Goal: Task Accomplishment & Management: Manage account settings

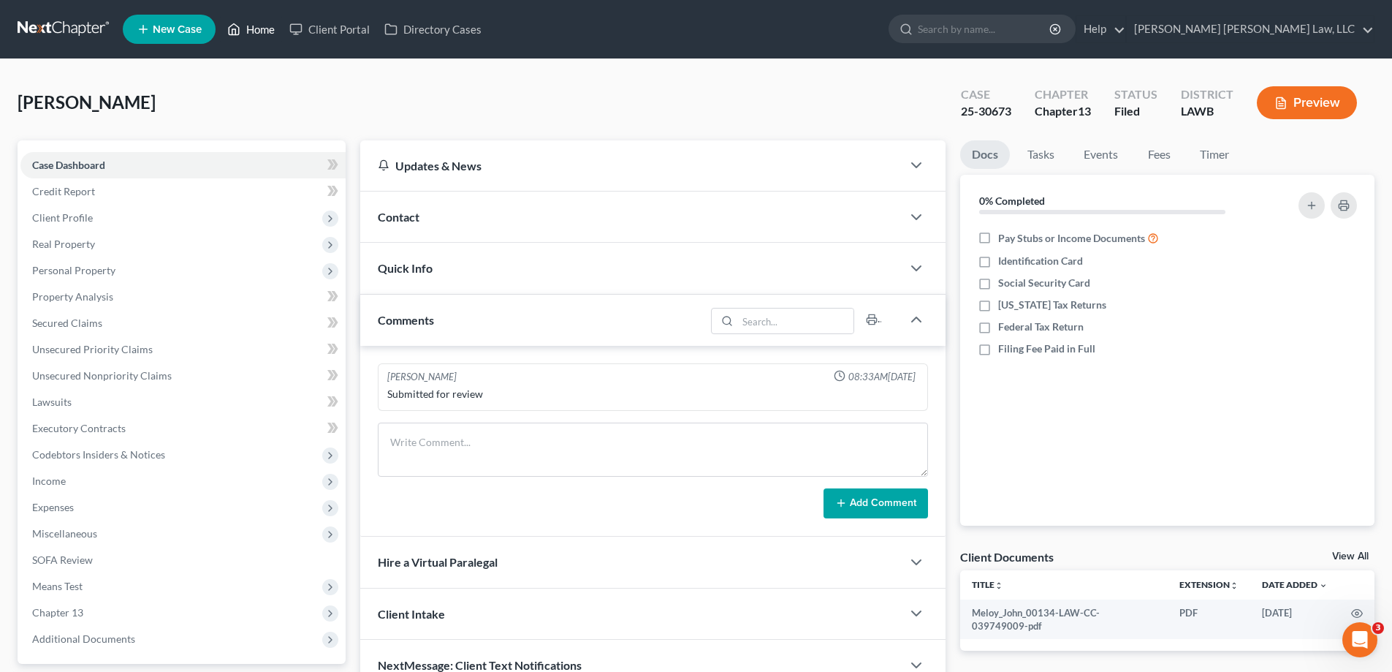
drag, startPoint x: 274, startPoint y: 25, endPoint x: 387, endPoint y: 329, distance: 324.2
click at [273, 25] on link "Home" at bounding box center [251, 29] width 62 height 26
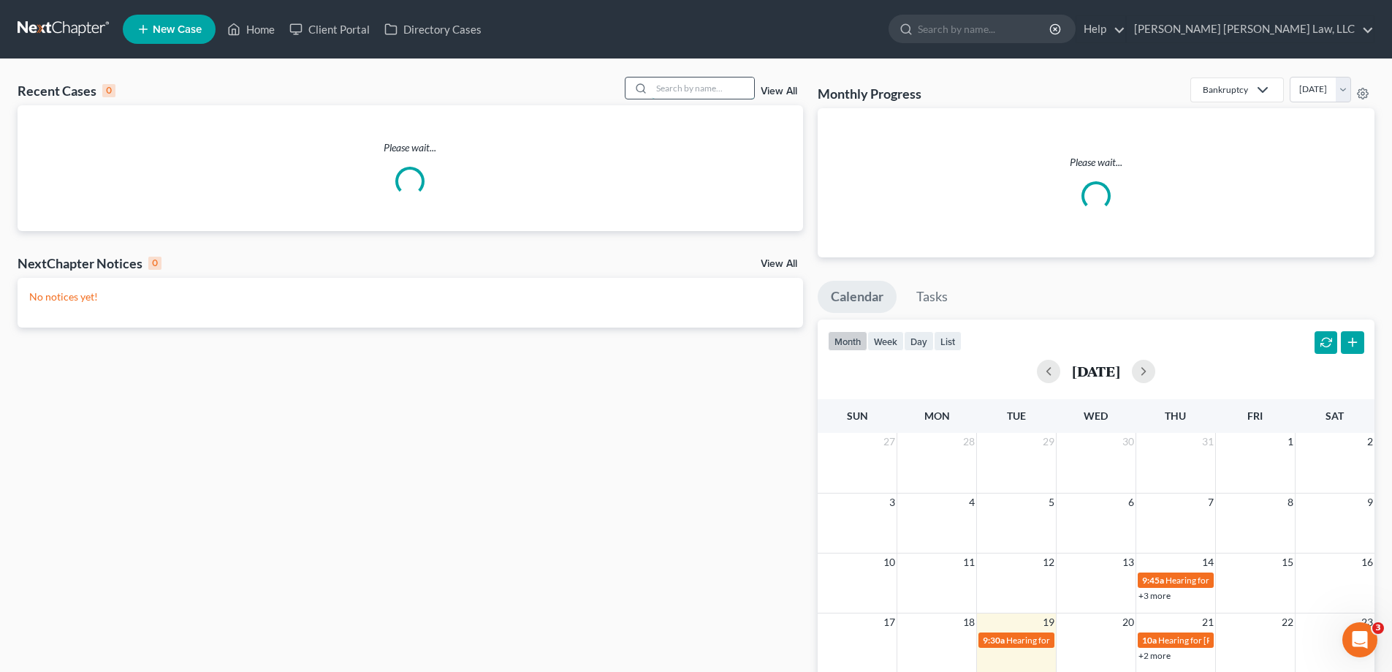
click at [693, 88] on input "search" at bounding box center [703, 87] width 102 height 21
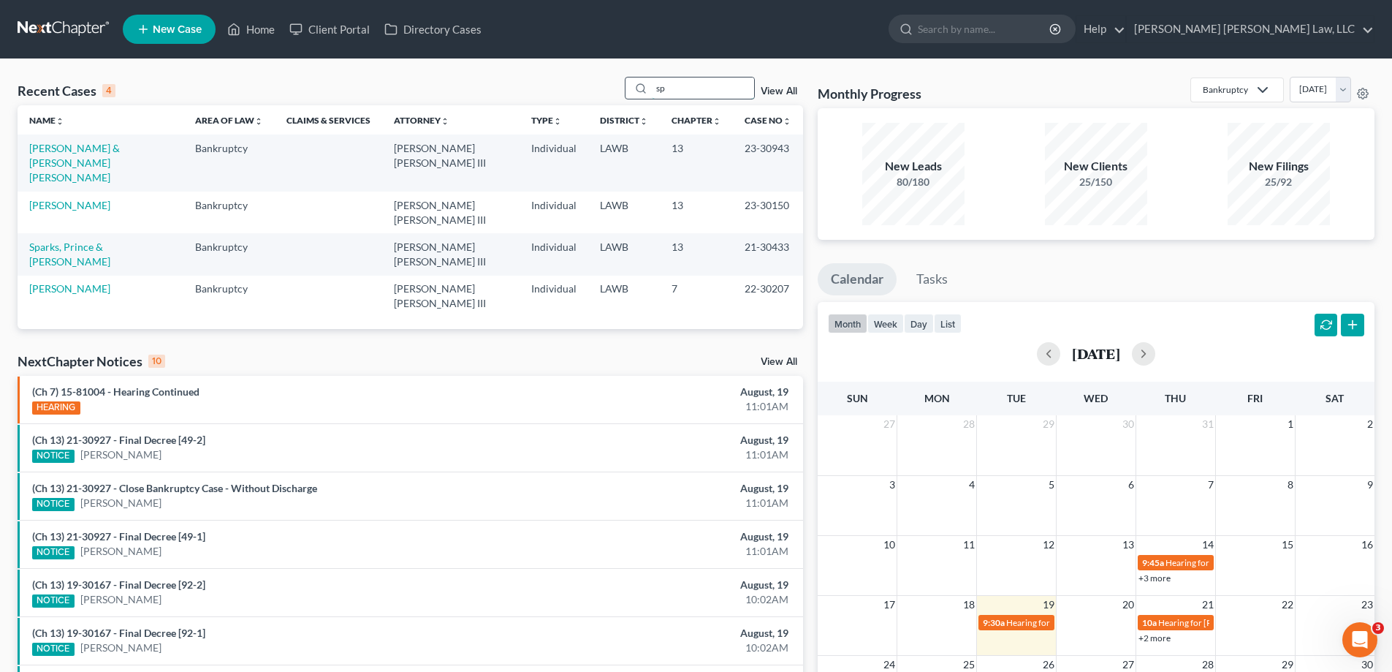
type input "s"
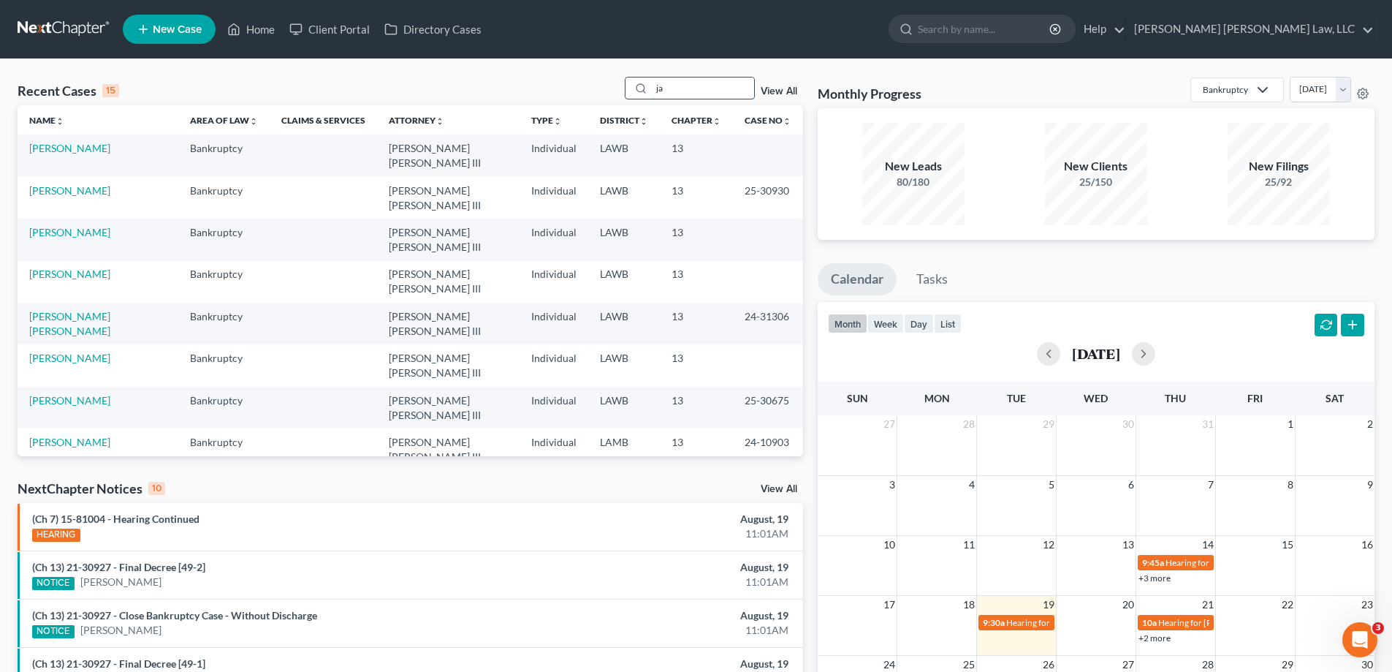
type input "j"
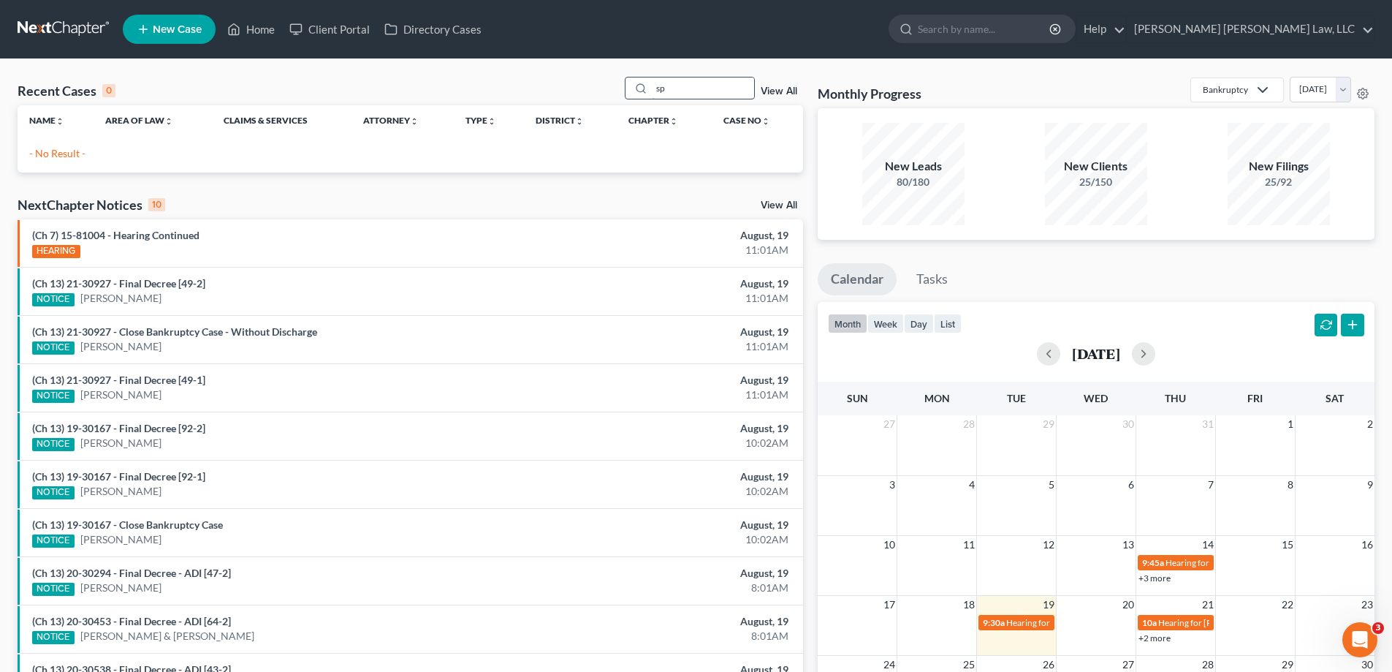
type input "s"
type input "c"
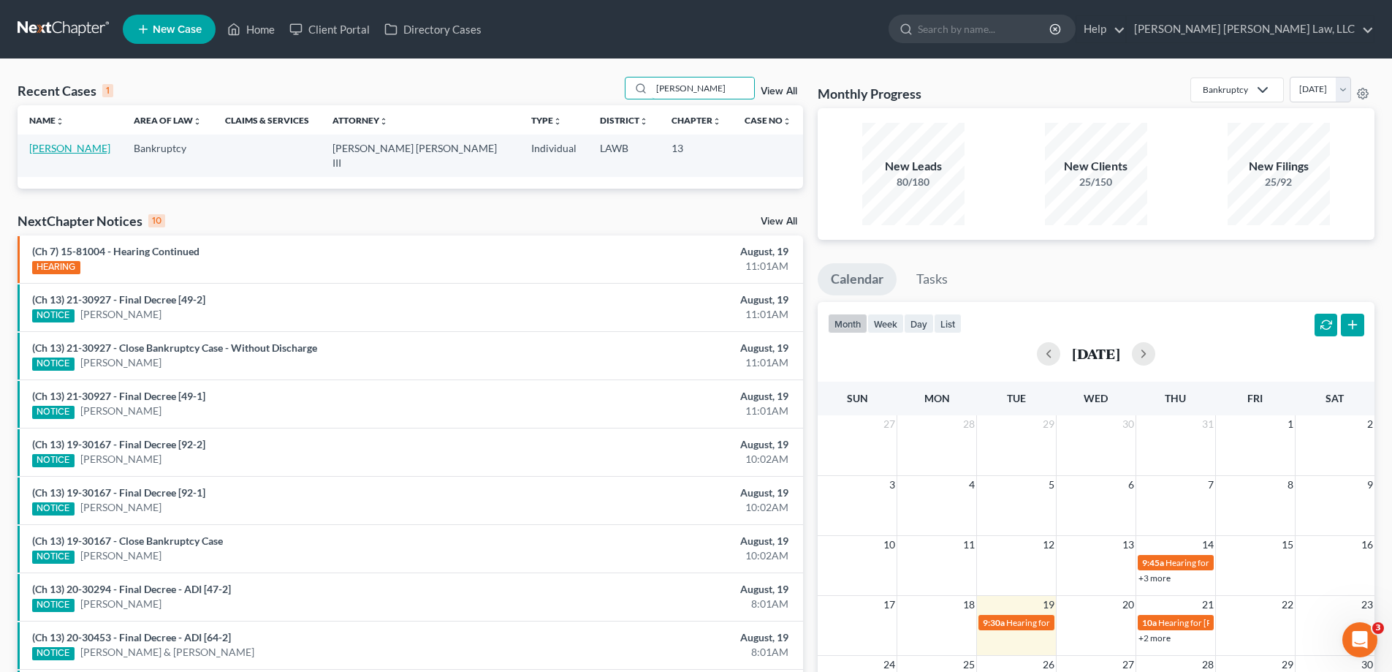
type input "[PERSON_NAME]"
click at [69, 153] on link "[PERSON_NAME]" at bounding box center [69, 148] width 81 height 12
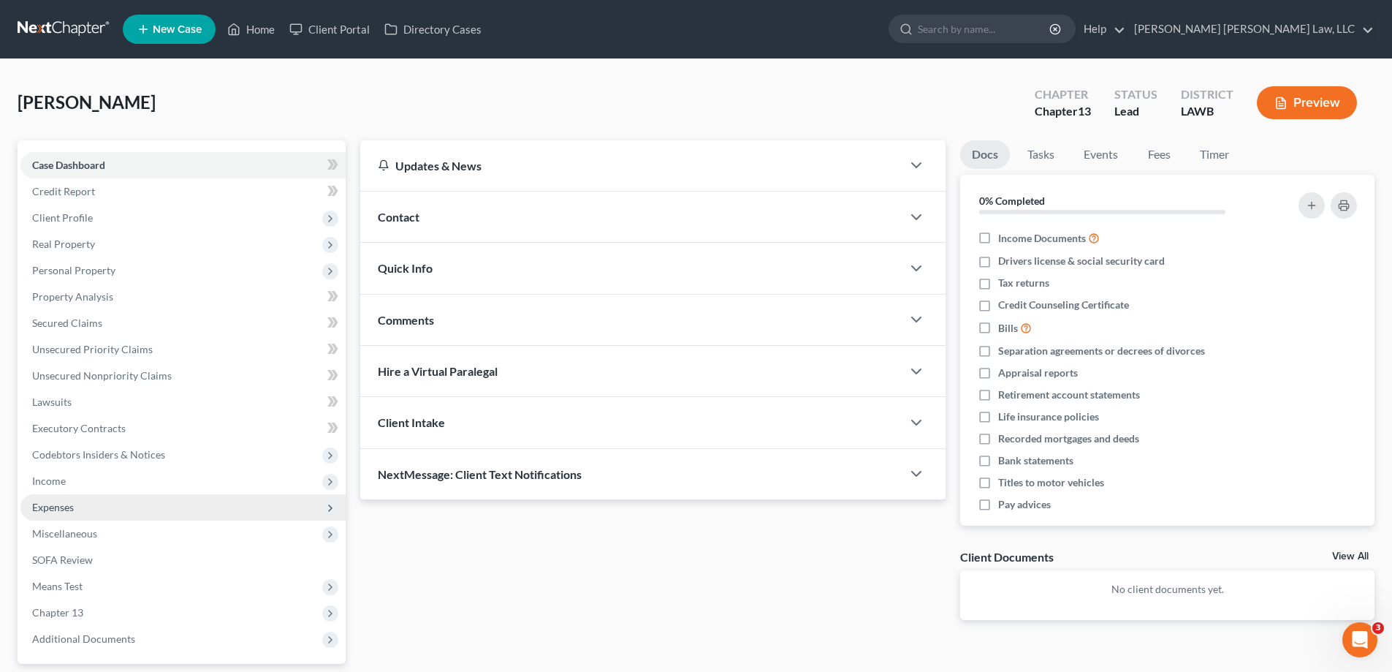
scroll to position [132, 0]
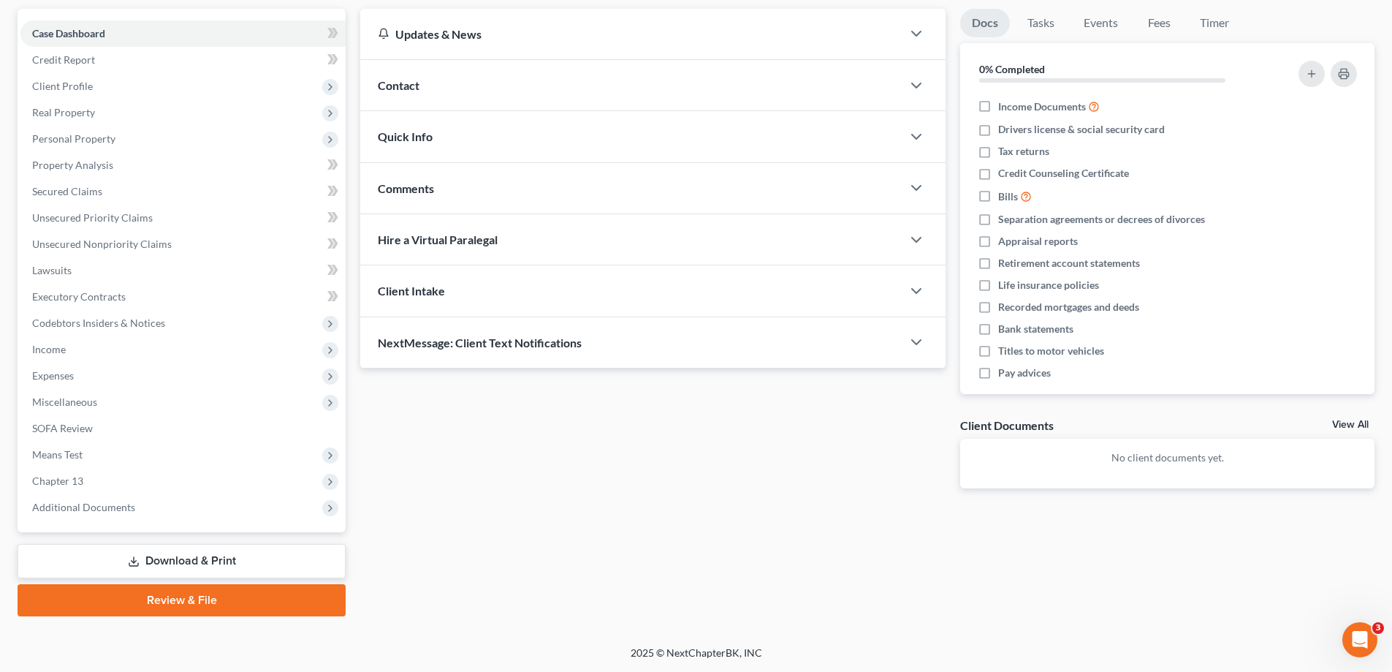
click at [242, 569] on link "Download & Print" at bounding box center [182, 561] width 328 height 34
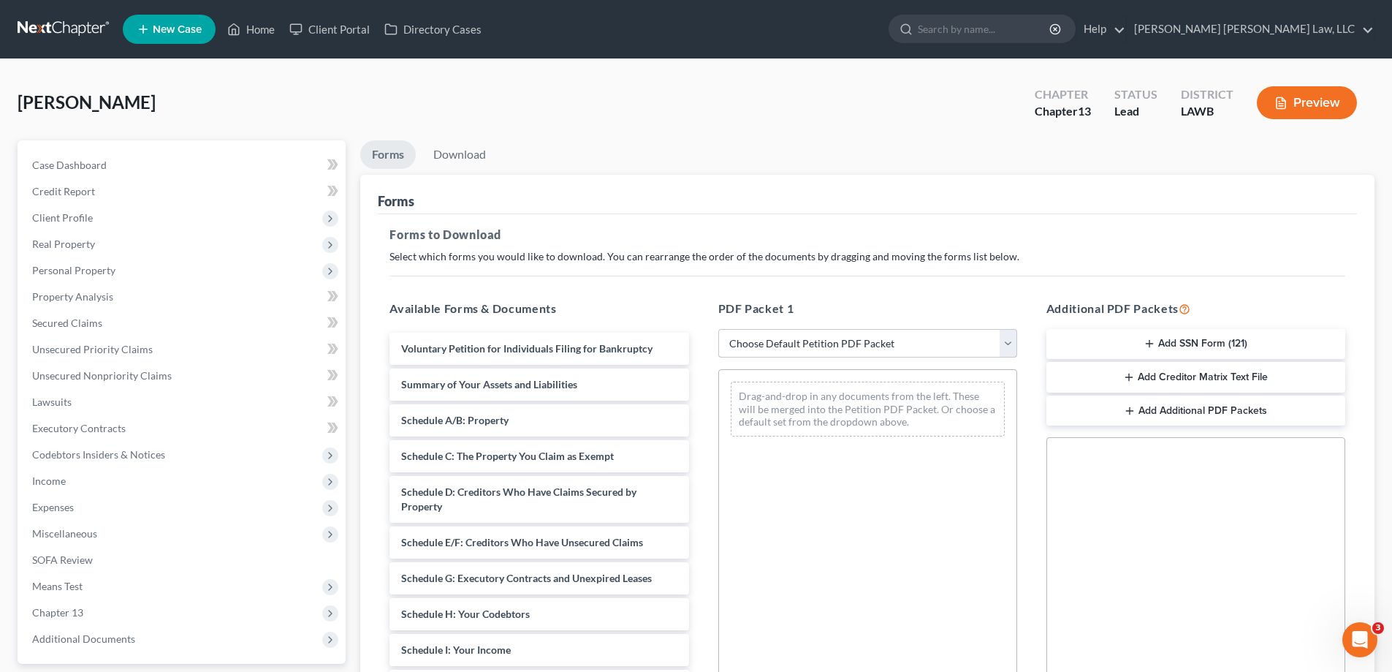
click at [822, 338] on select "Choose Default Petition PDF Packet Complete Bankruptcy Petition (all forms and …" at bounding box center [867, 343] width 299 height 29
select select "2"
click at [718, 329] on select "Choose Default Petition PDF Packet Complete Bankruptcy Petition (all forms and …" at bounding box center [867, 343] width 299 height 29
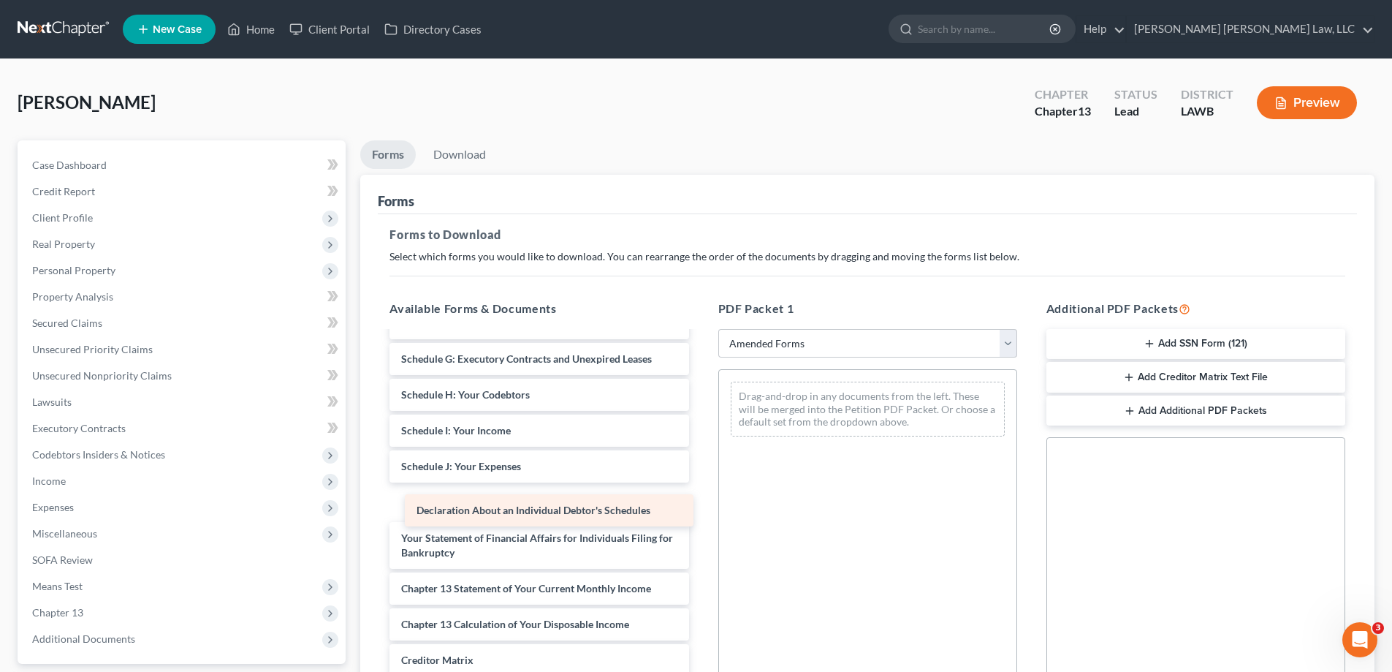
drag, startPoint x: 525, startPoint y: 493, endPoint x: 905, endPoint y: 485, distance: 380.2
click at [700, 490] on div "Declaration About an Individual Debtor's Schedules Voluntary Petition for Indiv…" at bounding box center [539, 455] width 322 height 685
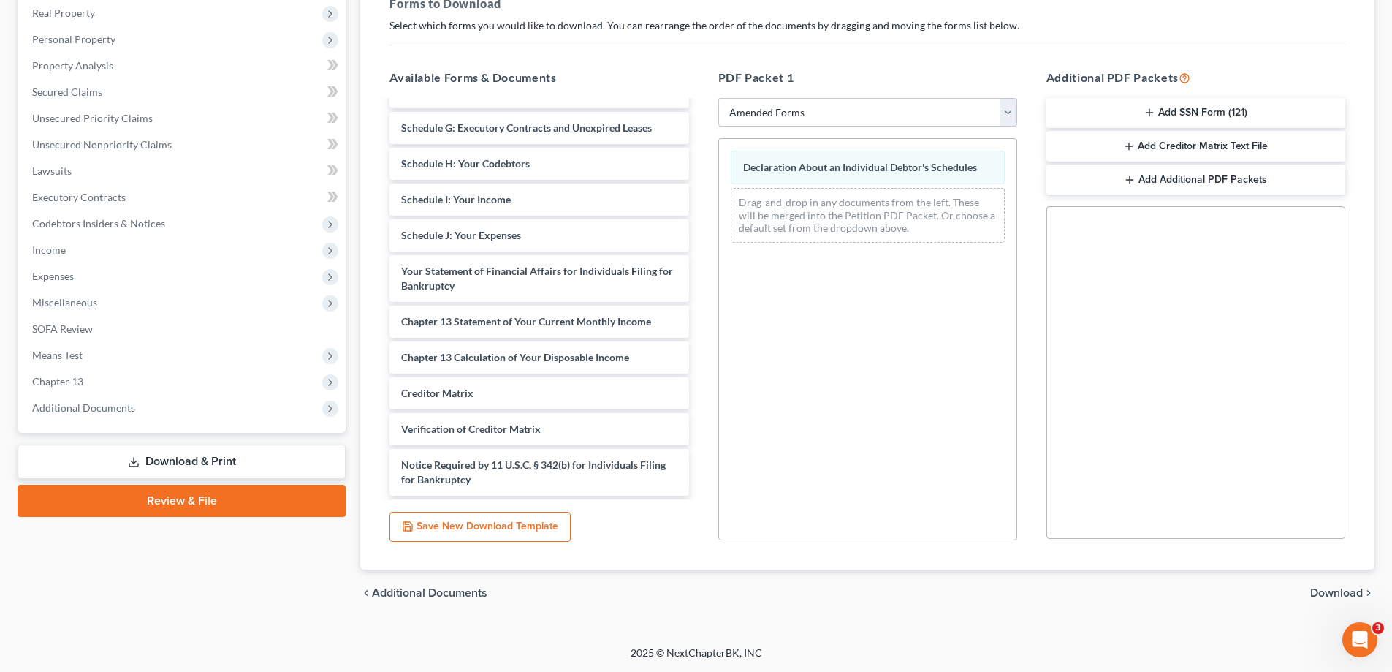
click at [1329, 587] on span "Download" at bounding box center [1337, 593] width 53 height 12
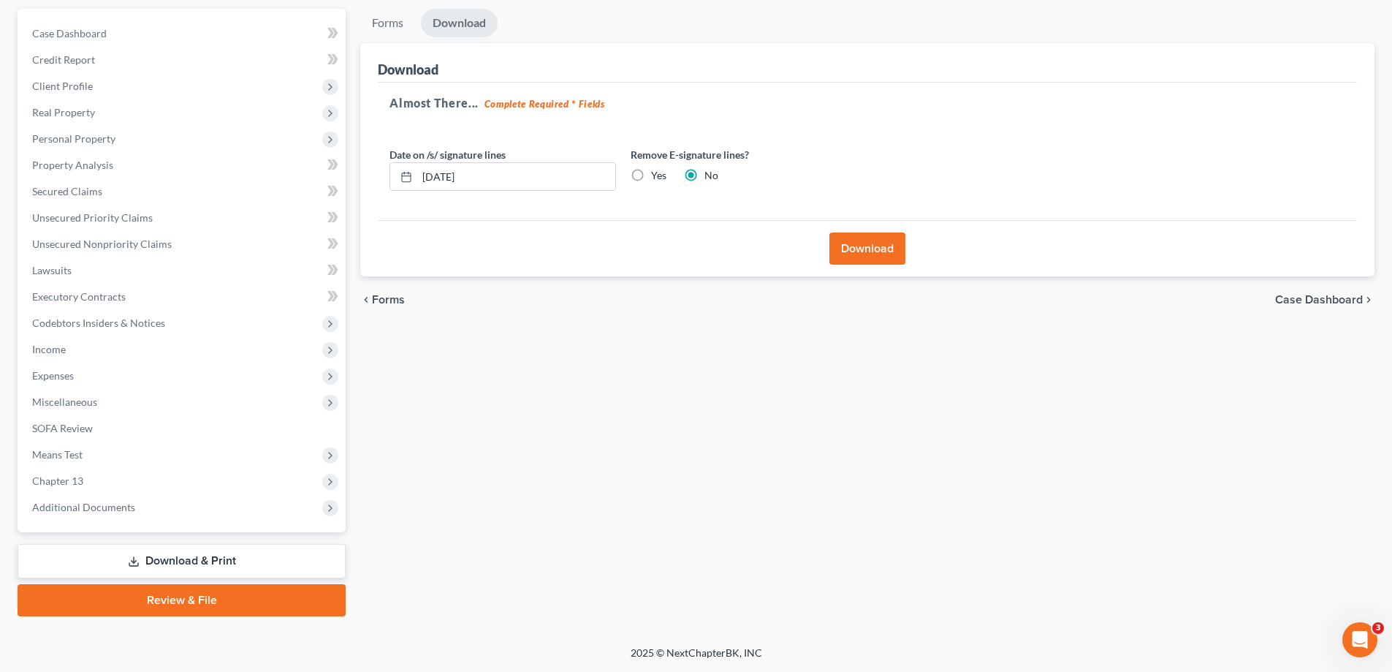
scroll to position [132, 0]
click at [862, 244] on button "Download" at bounding box center [868, 248] width 76 height 32
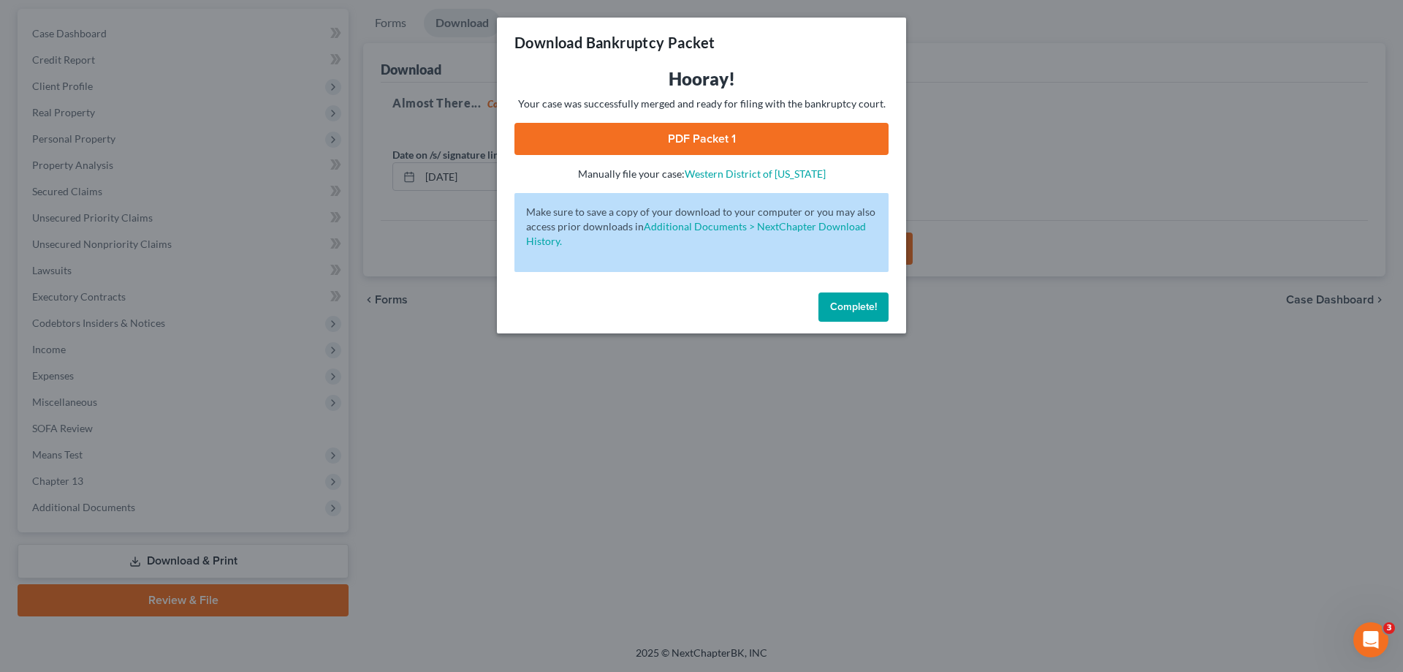
click at [705, 133] on link "PDF Packet 1" at bounding box center [702, 139] width 374 height 32
drag, startPoint x: 853, startPoint y: 312, endPoint x: 500, endPoint y: 437, distance: 374.5
click at [853, 312] on span "Complete!" at bounding box center [853, 306] width 47 height 12
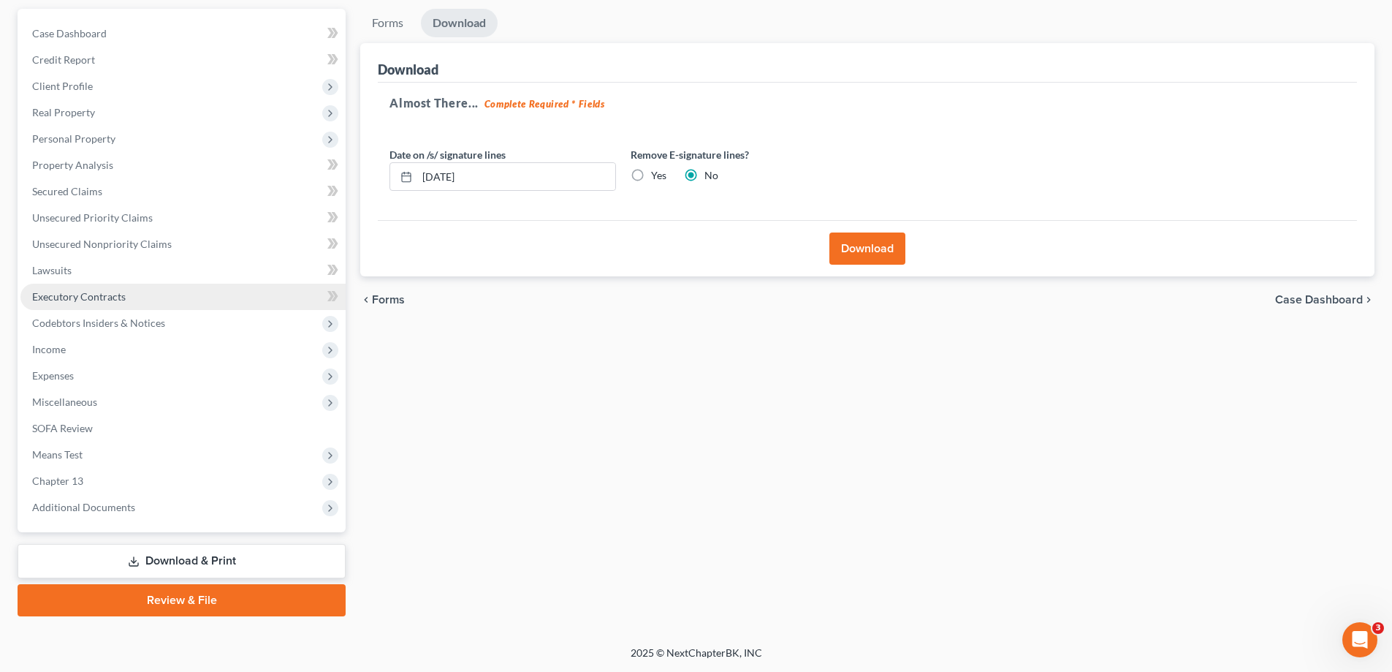
scroll to position [0, 0]
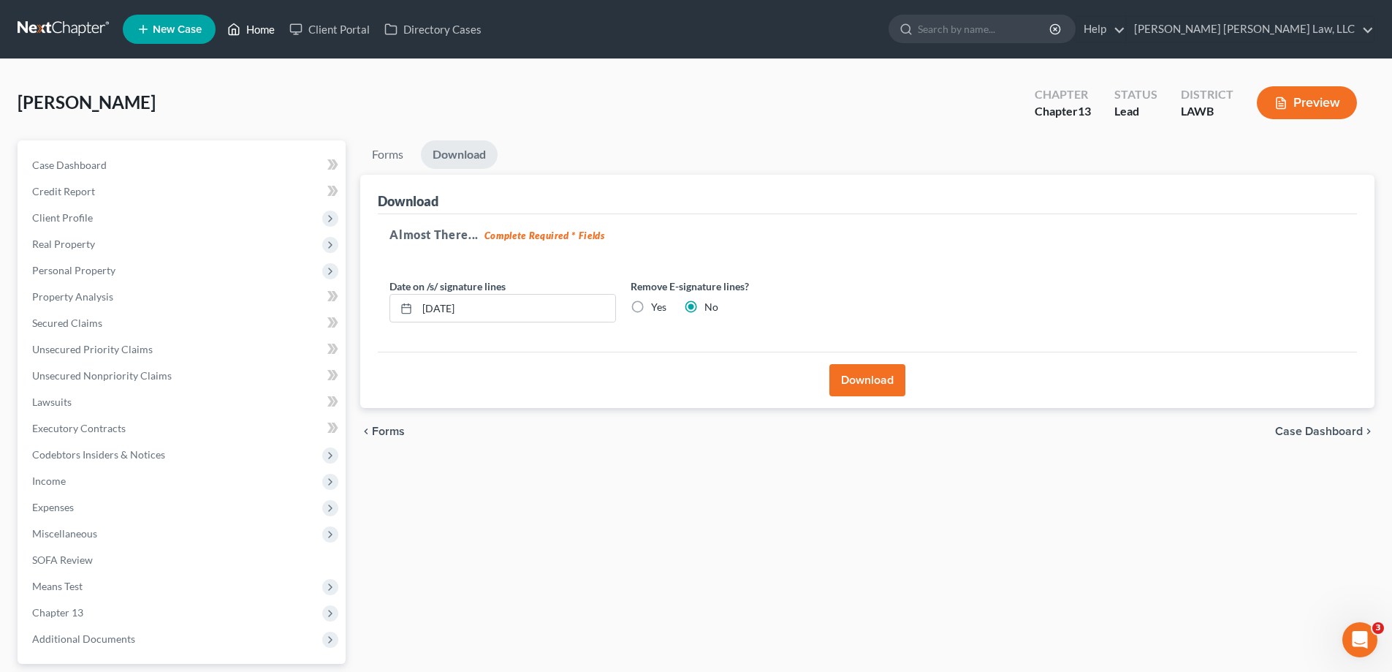
click at [257, 19] on link "Home" at bounding box center [251, 29] width 62 height 26
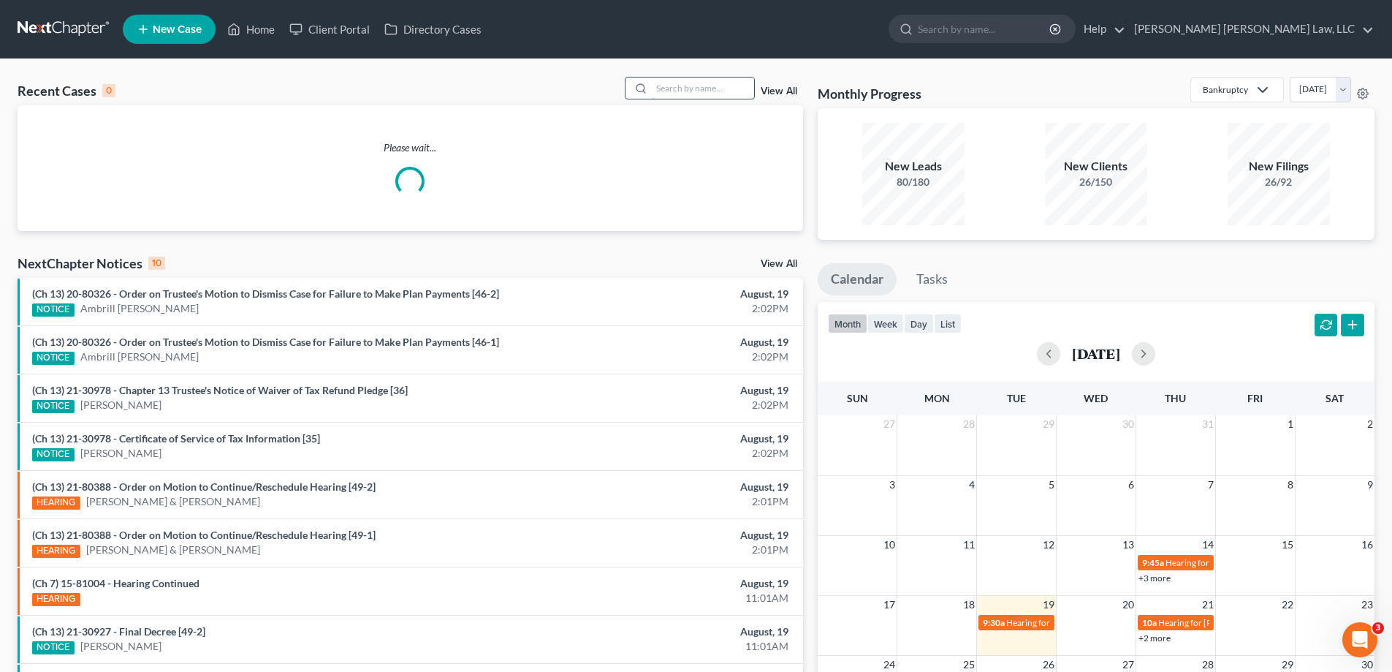
click at [689, 90] on input "search" at bounding box center [703, 87] width 102 height 21
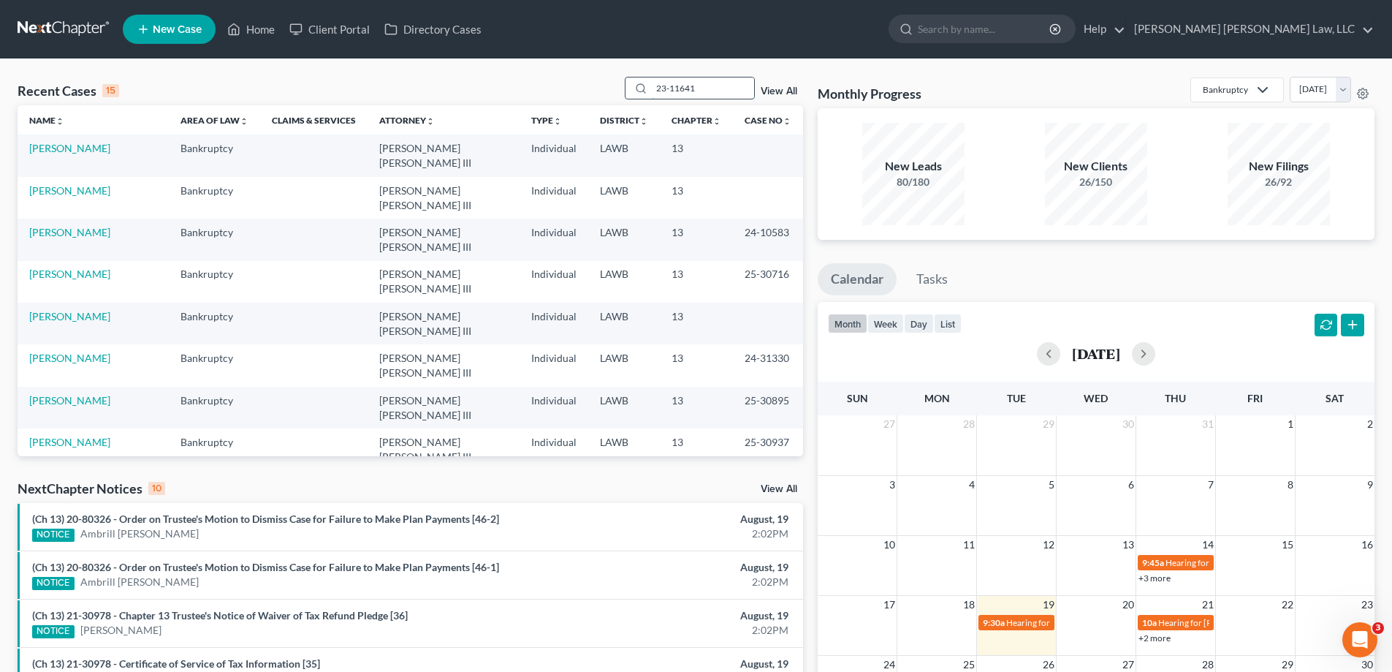
type input "23-11641"
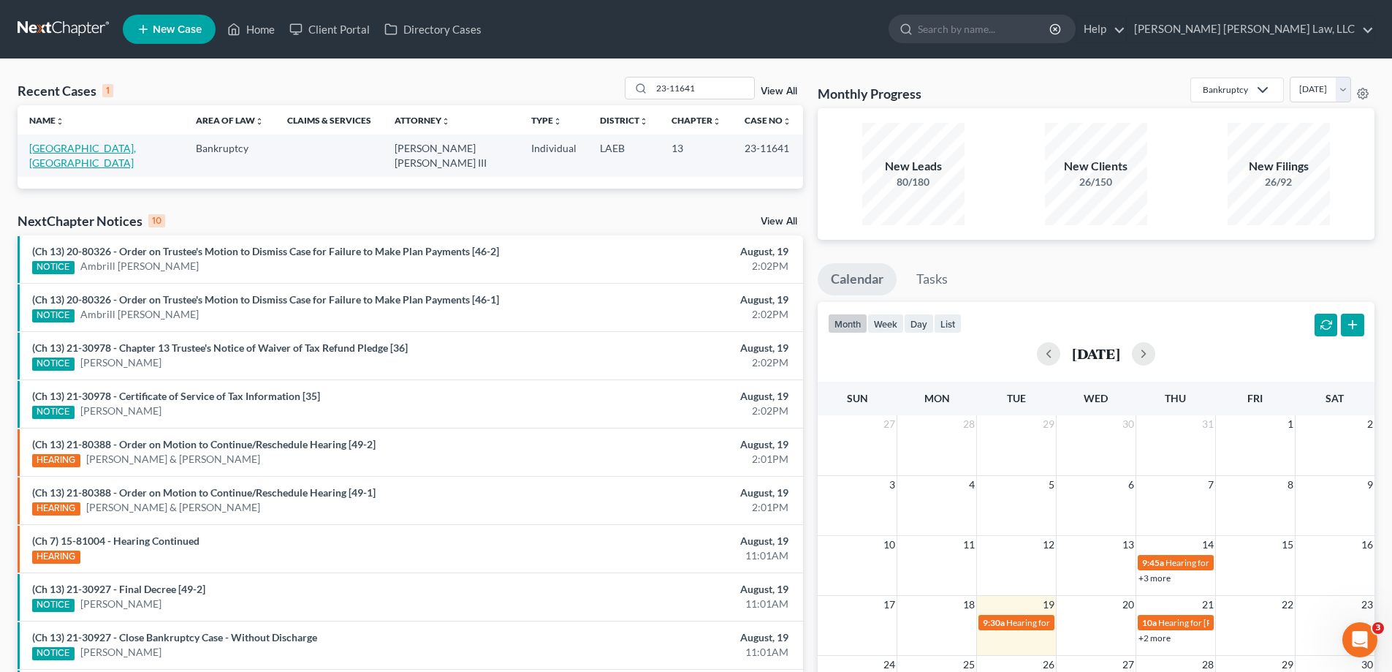
click at [56, 146] on link "[GEOGRAPHIC_DATA], [GEOGRAPHIC_DATA]" at bounding box center [82, 155] width 107 height 27
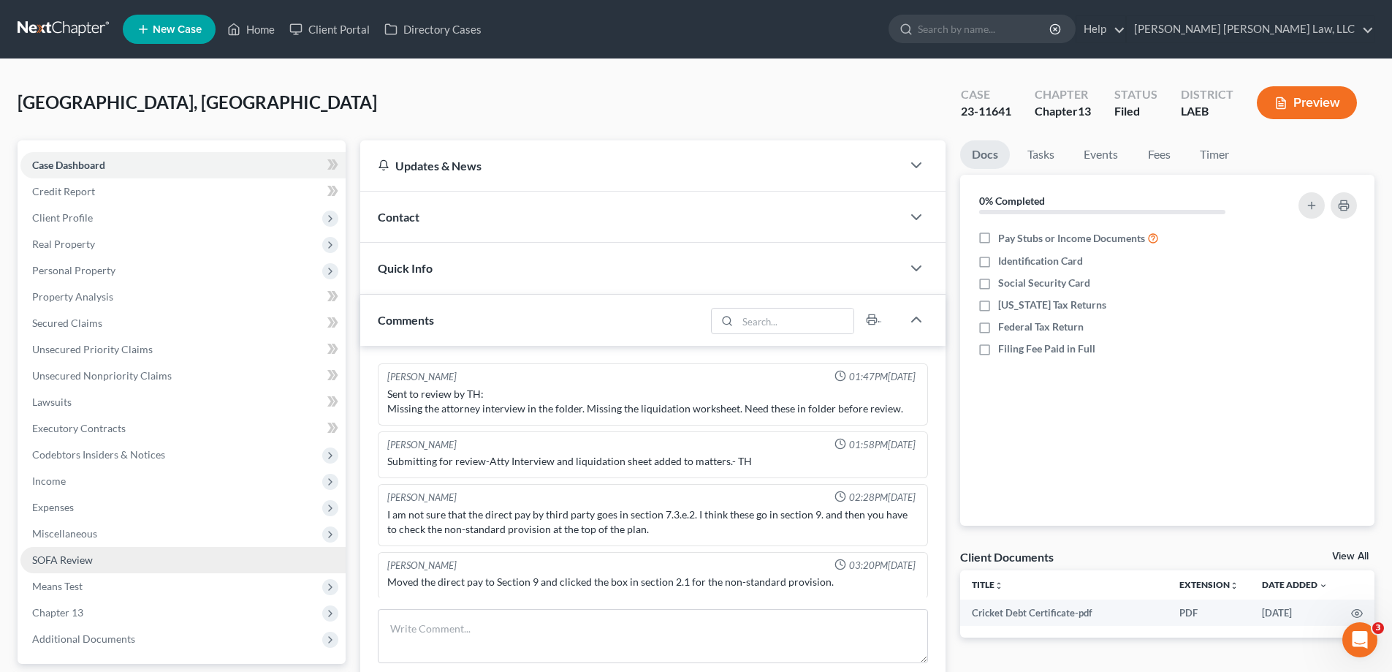
scroll to position [1, 0]
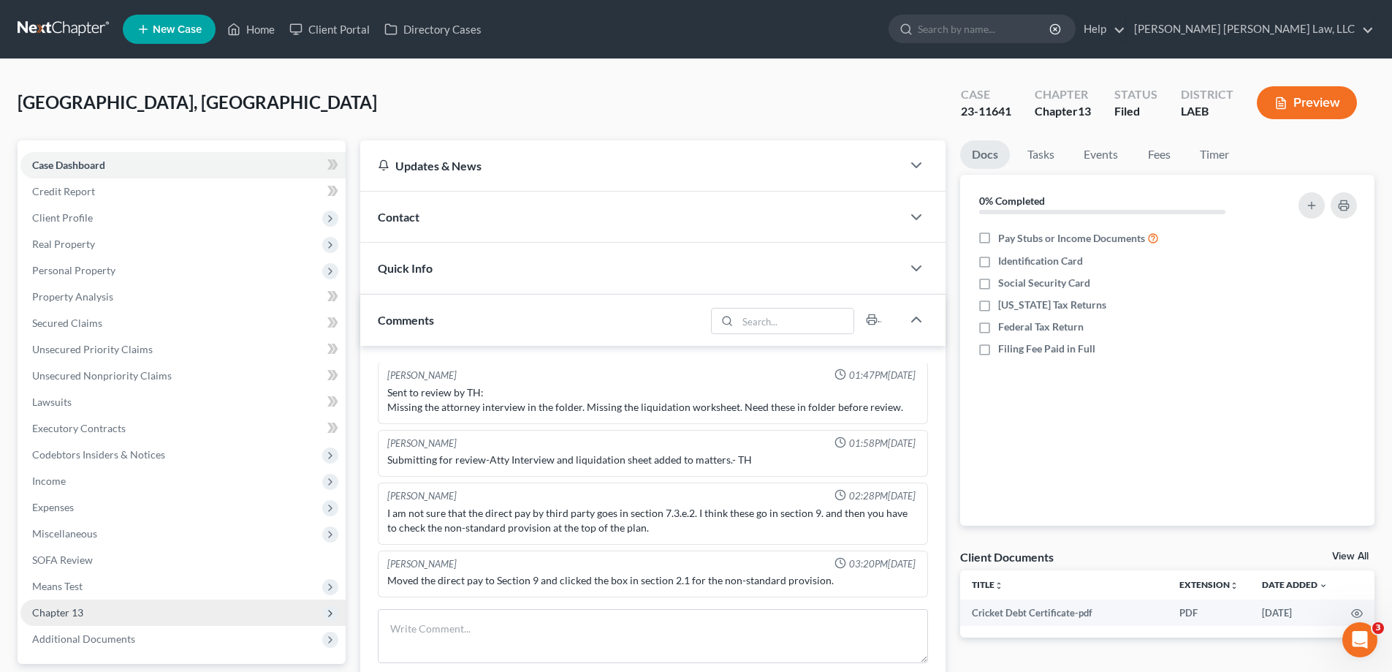
click at [73, 606] on span "Chapter 13" at bounding box center [57, 612] width 51 height 12
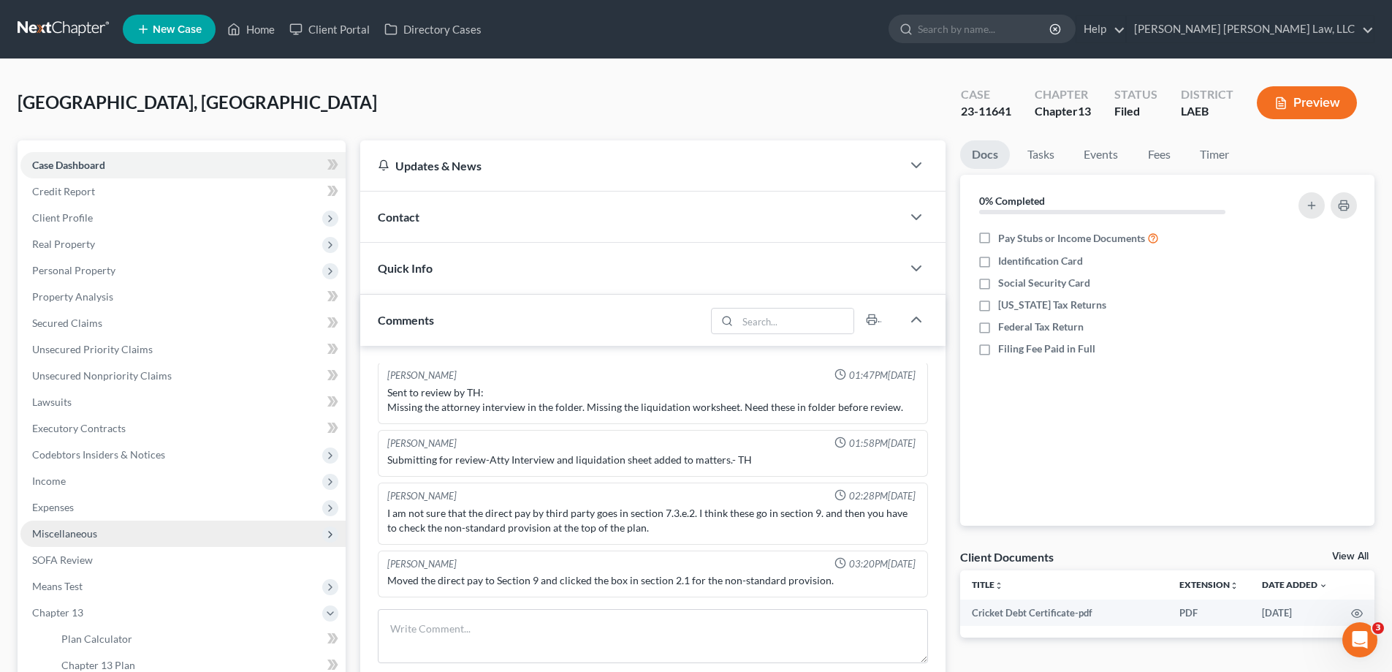
scroll to position [73, 0]
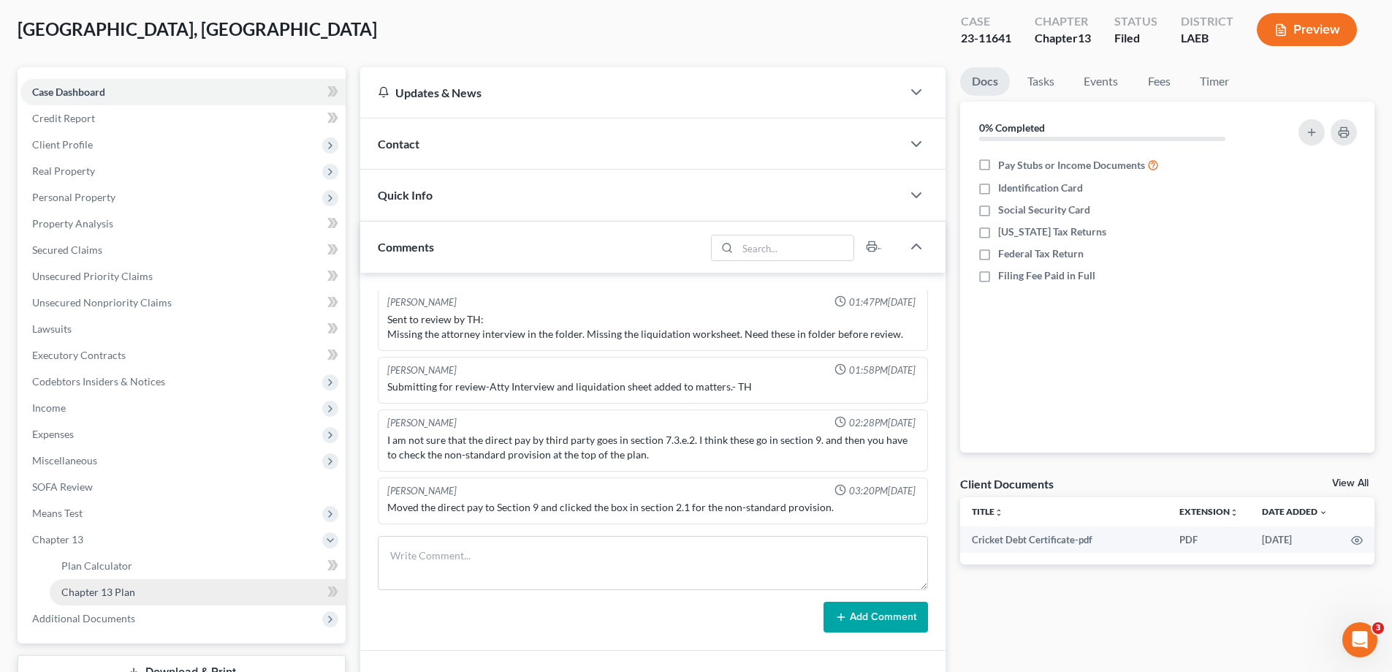
click at [129, 592] on span "Chapter 13 Plan" at bounding box center [98, 591] width 74 height 12
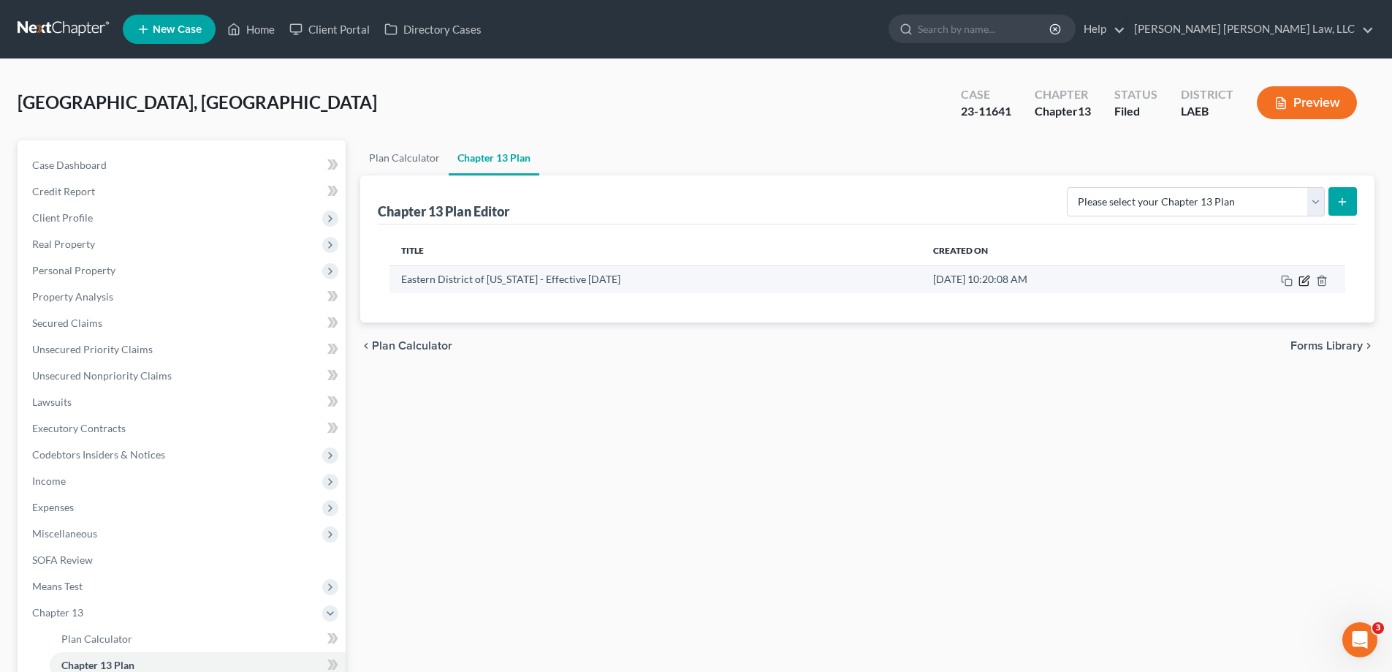
click at [1302, 281] on icon "button" at bounding box center [1305, 281] width 12 height 12
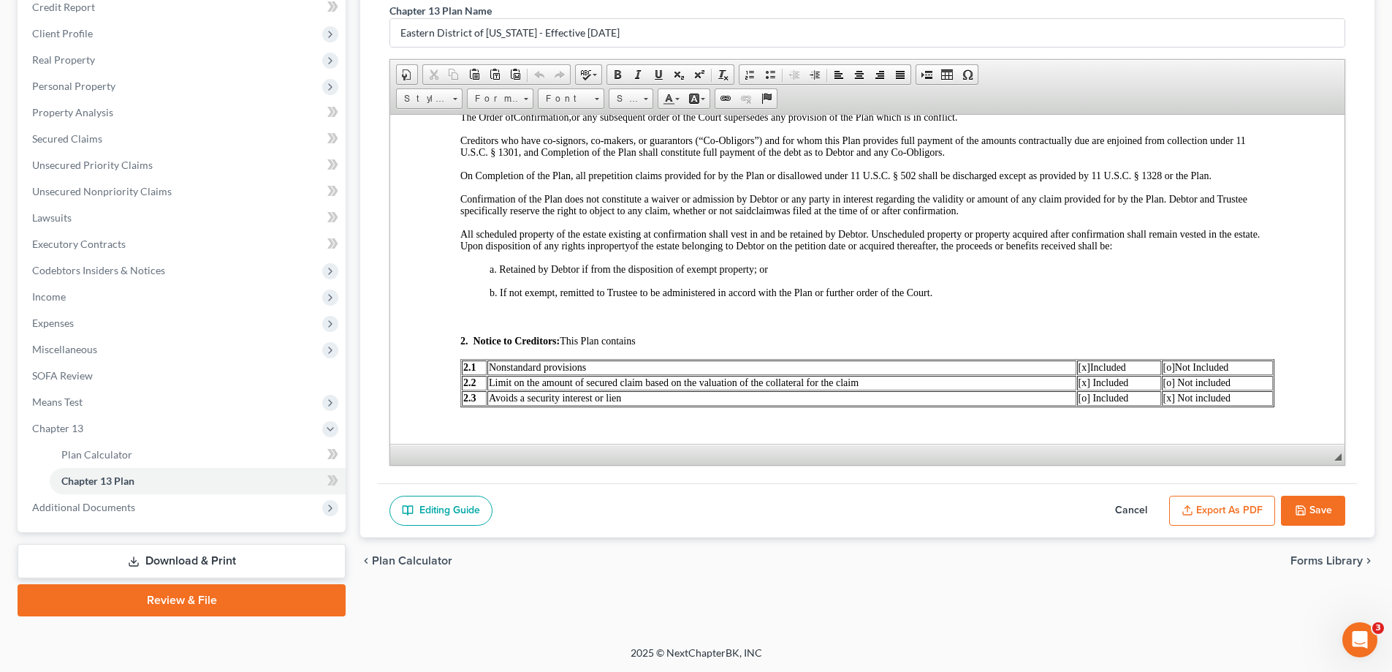
scroll to position [804, 0]
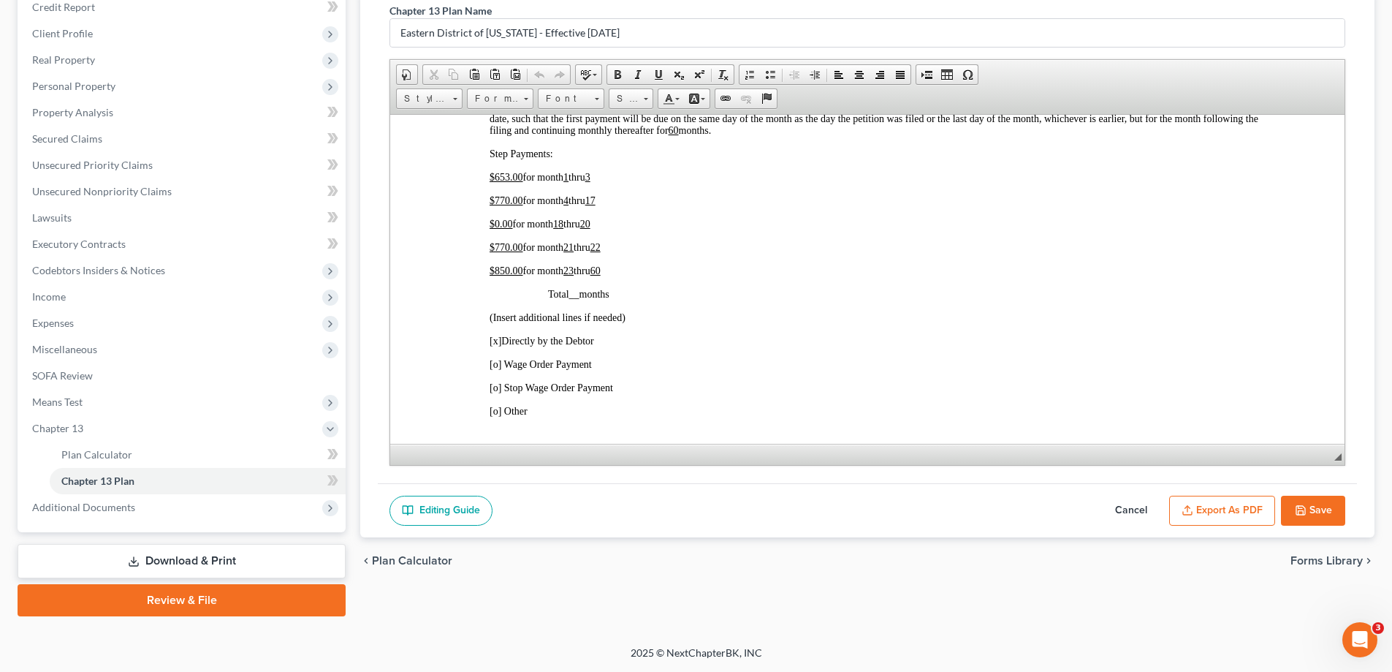
click at [1147, 503] on button "Cancel" at bounding box center [1131, 511] width 64 height 31
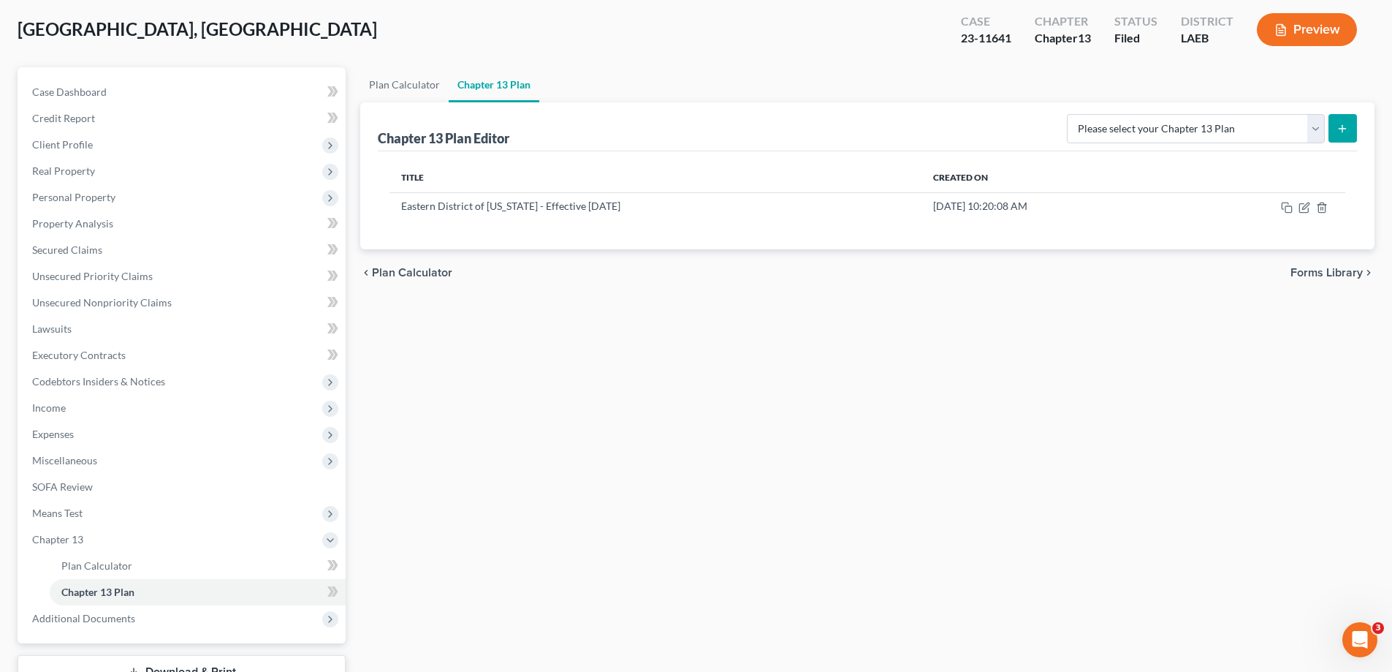
scroll to position [0, 0]
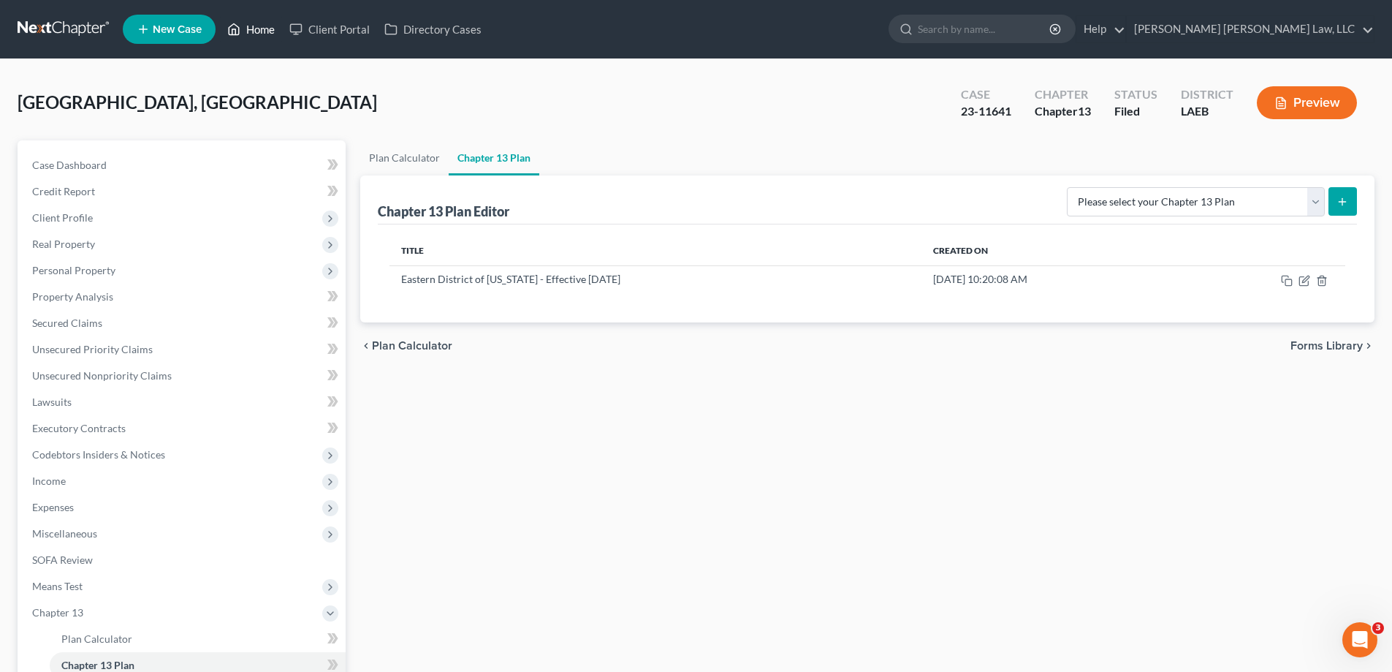
click at [257, 24] on link "Home" at bounding box center [251, 29] width 62 height 26
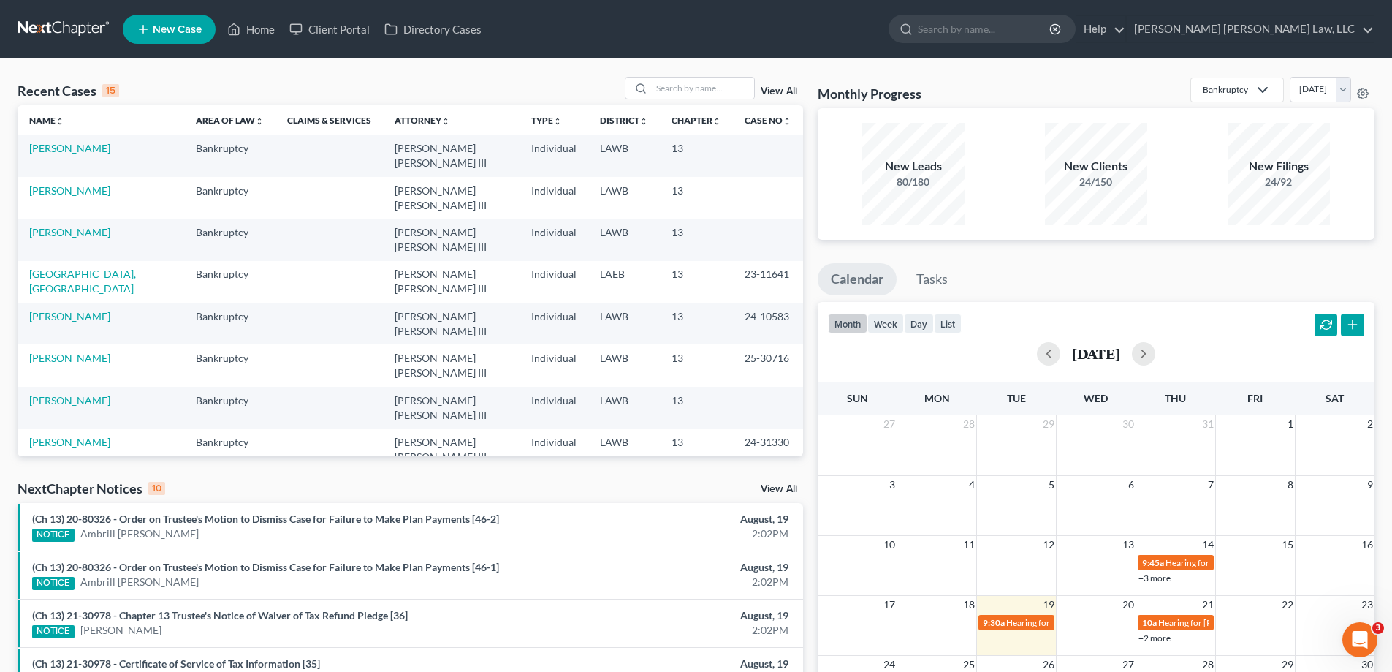
click at [713, 100] on div "Recent Cases 15 View All" at bounding box center [411, 91] width 786 height 29
click at [713, 91] on input "search" at bounding box center [703, 87] width 102 height 21
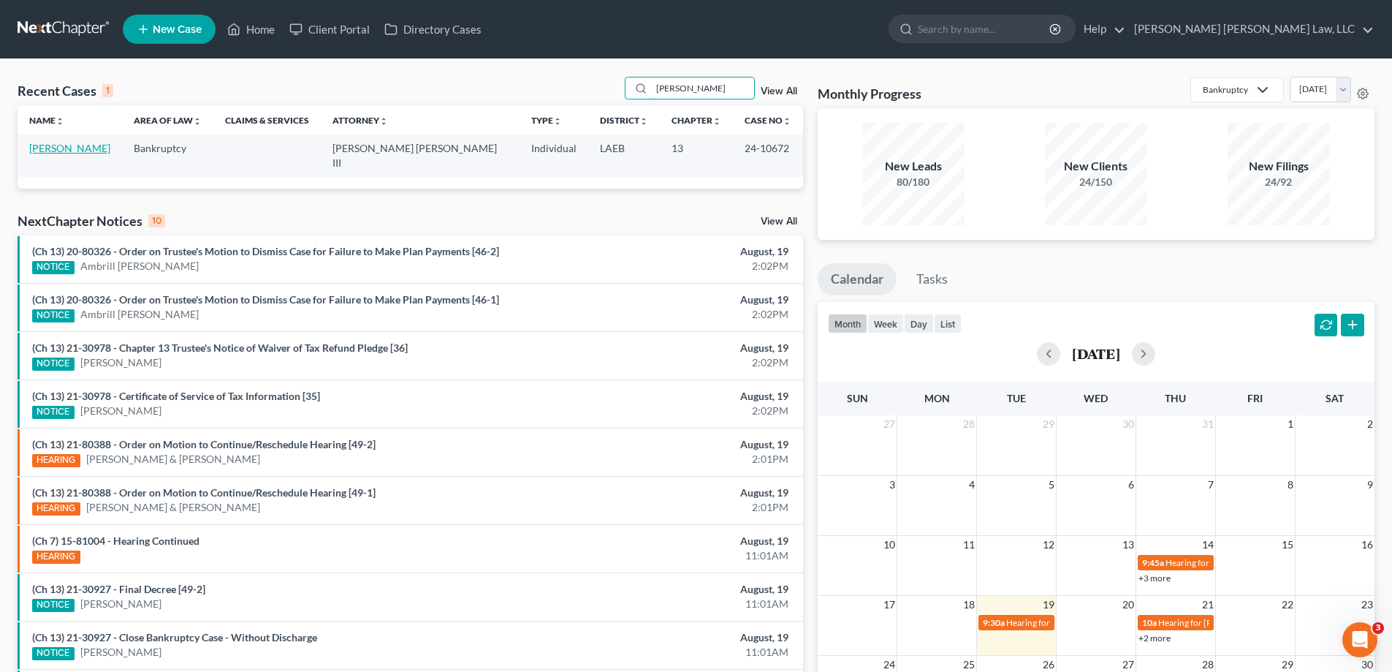
type input "[PERSON_NAME]"
click at [78, 151] on link "[PERSON_NAME]" at bounding box center [69, 148] width 81 height 12
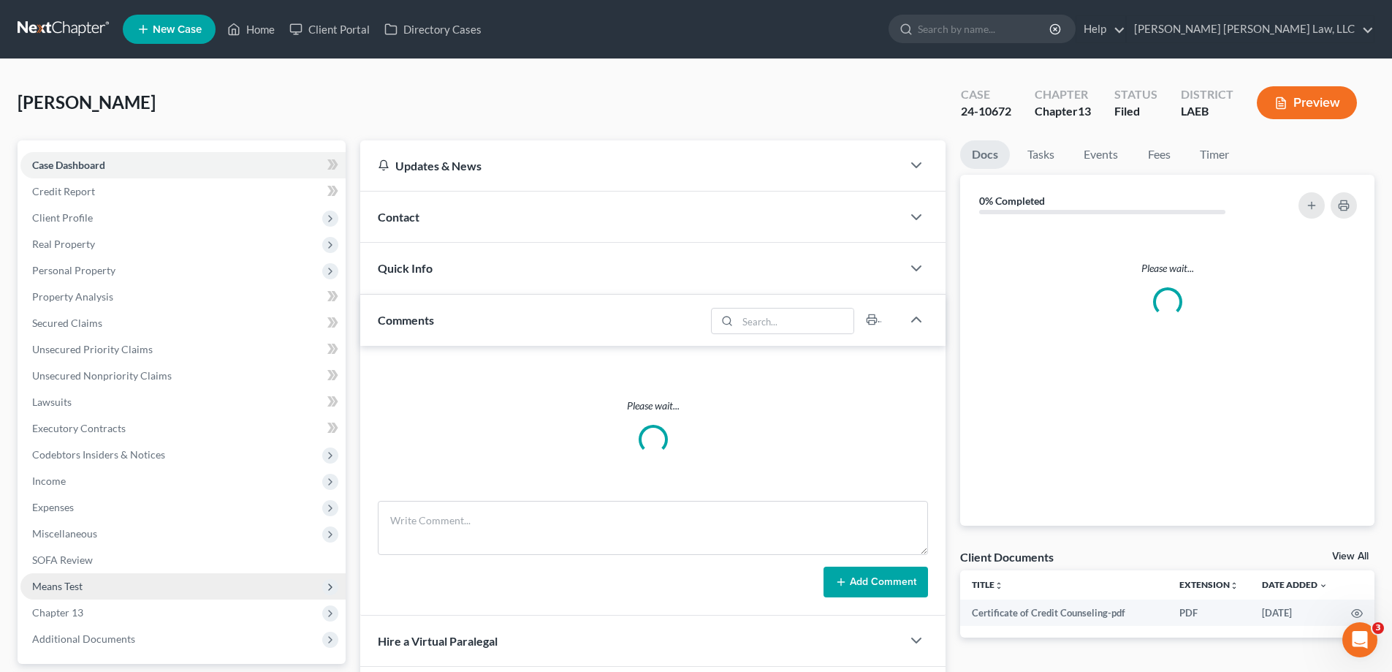
scroll to position [153, 0]
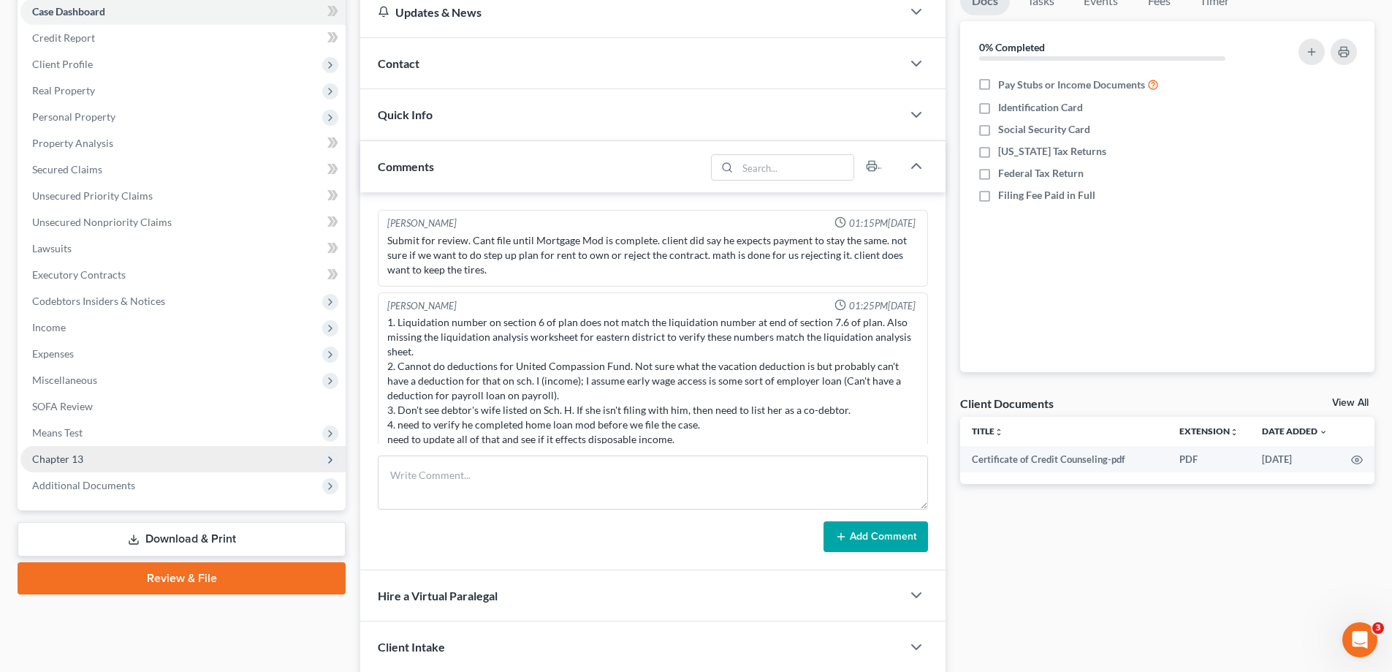
click at [67, 452] on span "Chapter 13" at bounding box center [57, 458] width 51 height 12
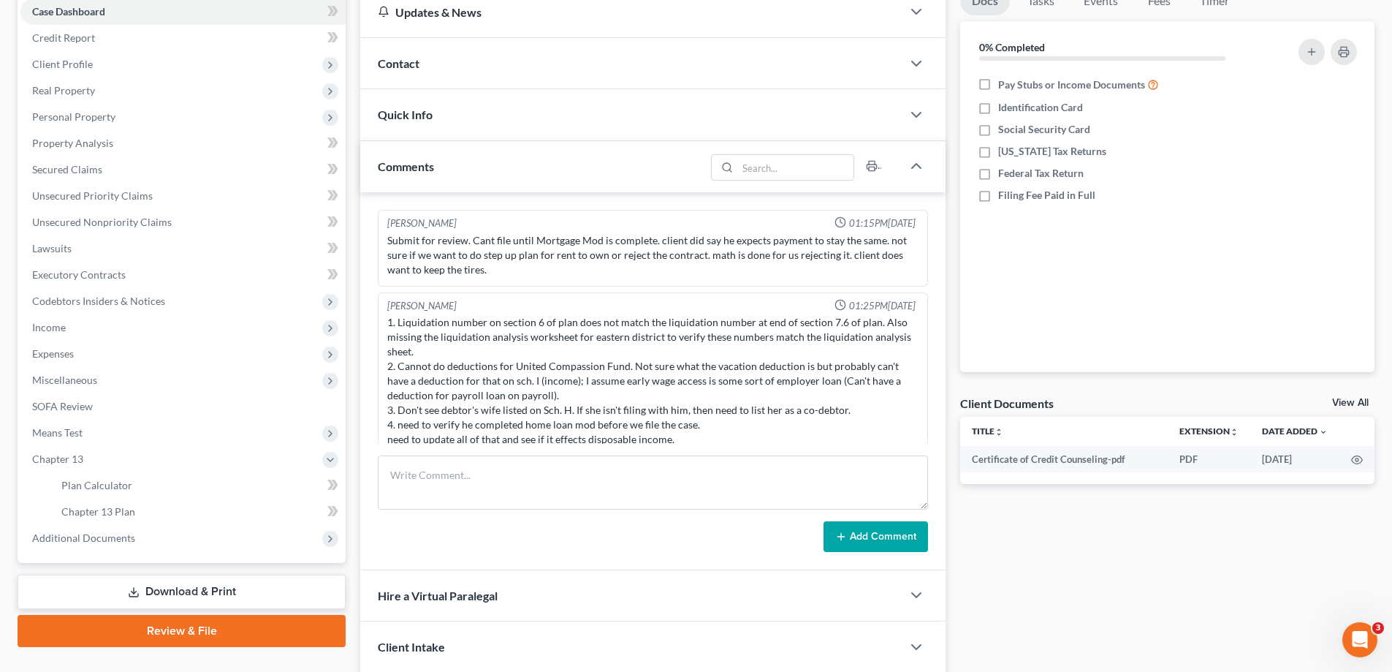
scroll to position [186, 0]
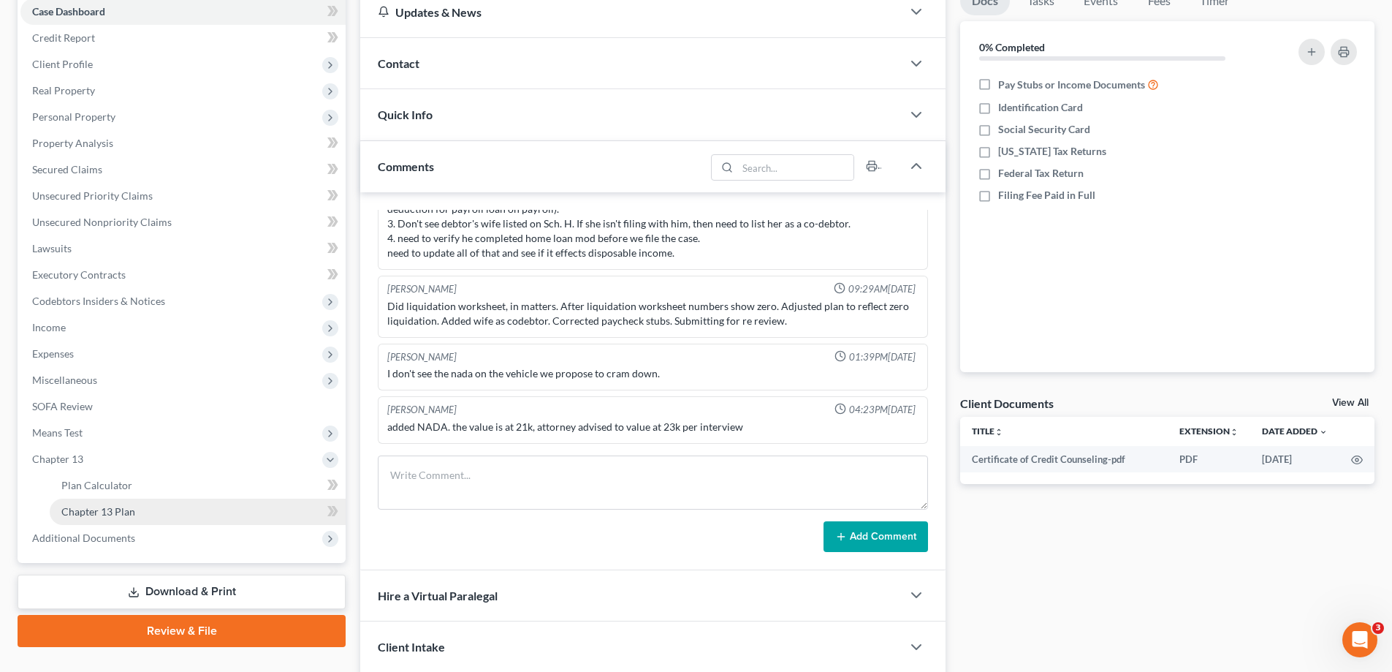
click at [148, 510] on link "Chapter 13 Plan" at bounding box center [198, 511] width 296 height 26
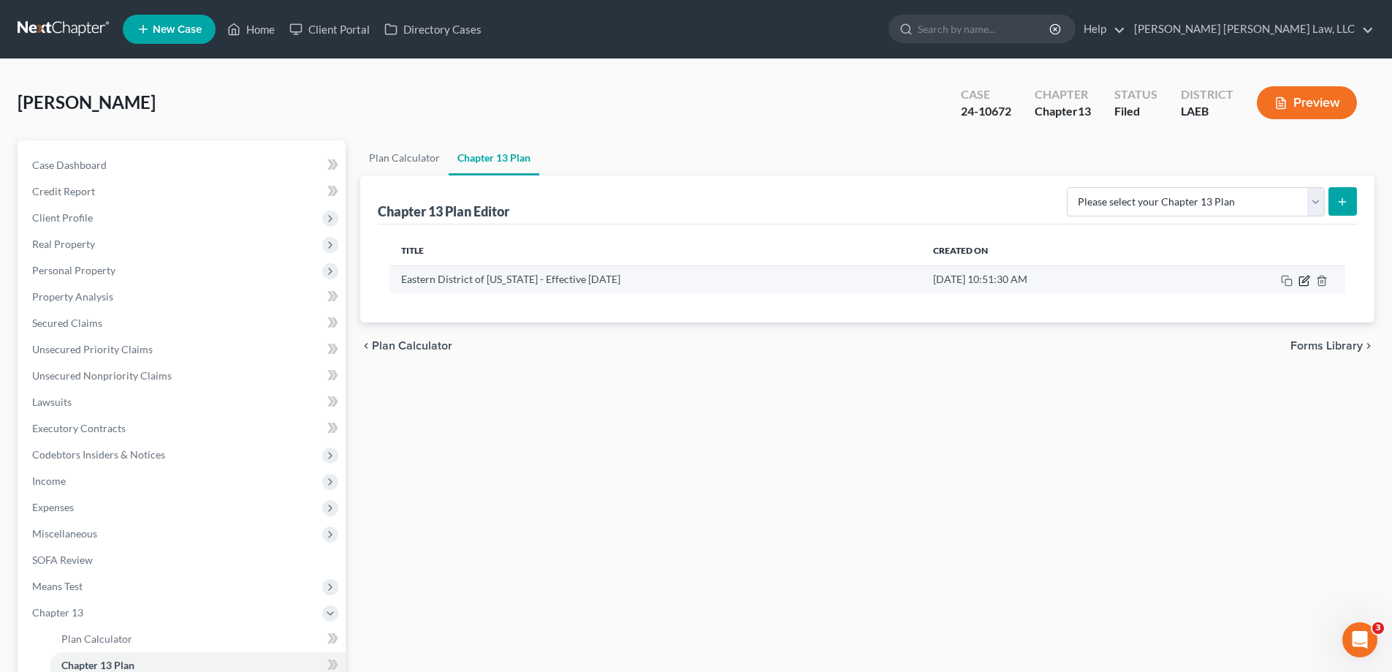
click at [1301, 282] on icon "button" at bounding box center [1305, 281] width 12 height 12
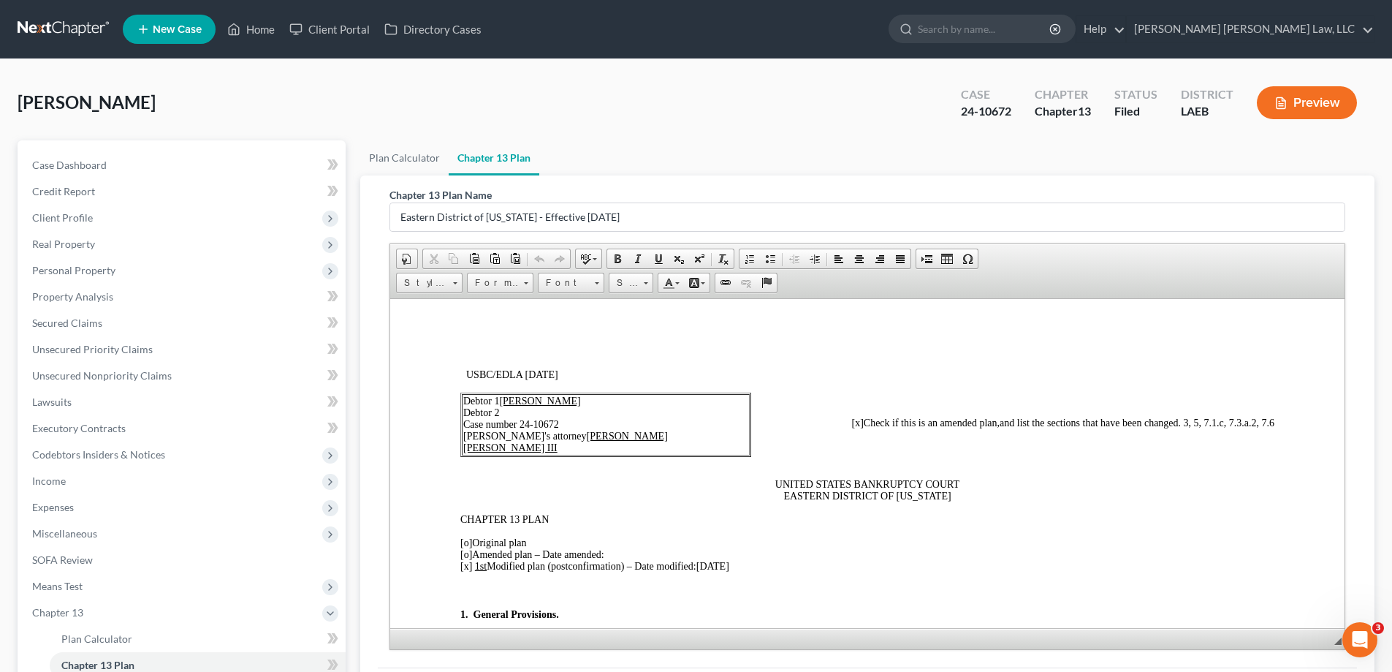
scroll to position [146, 0]
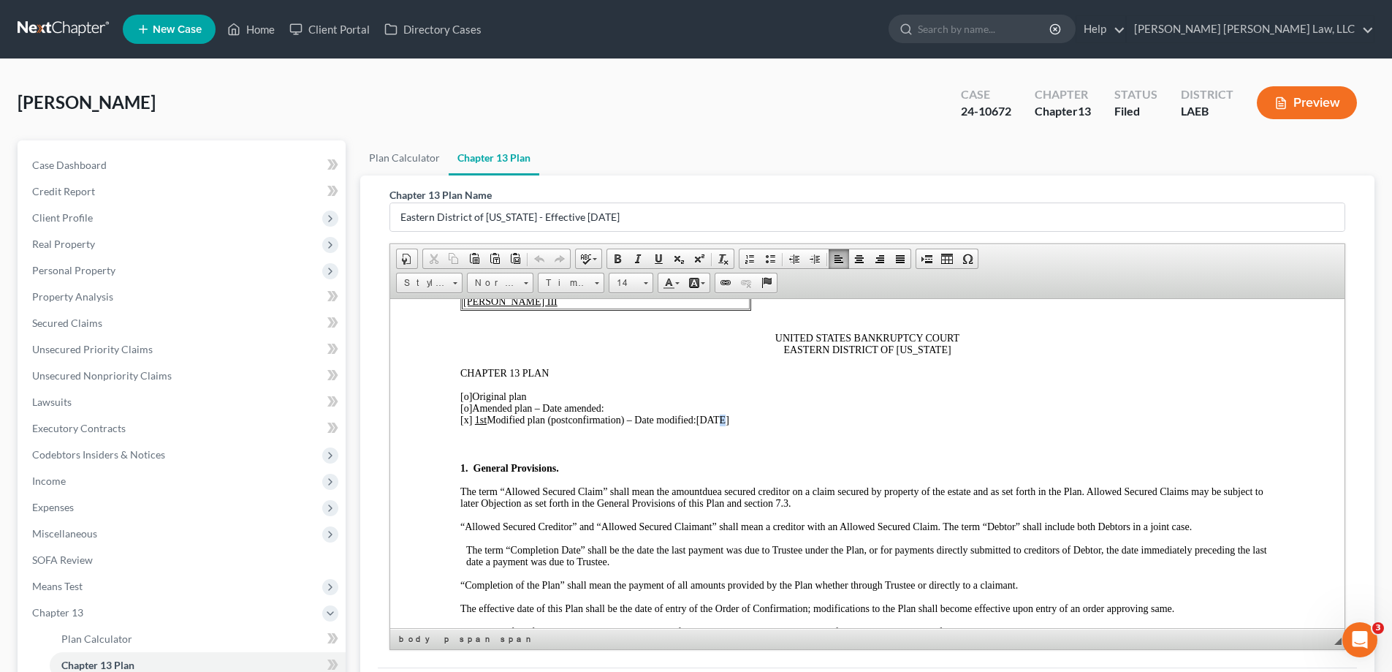
click at [724, 417] on span "[DATE]" at bounding box center [713, 419] width 33 height 11
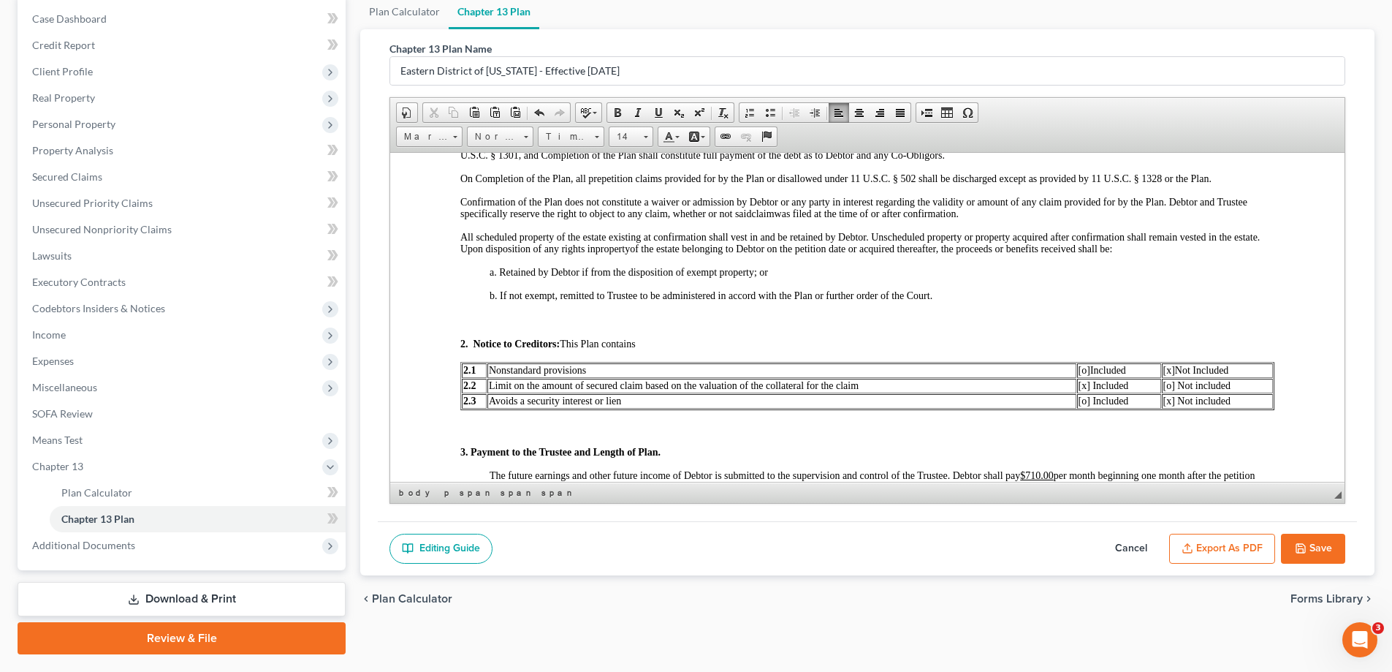
scroll to position [658, 0]
